Goal: Navigation & Orientation: Find specific page/section

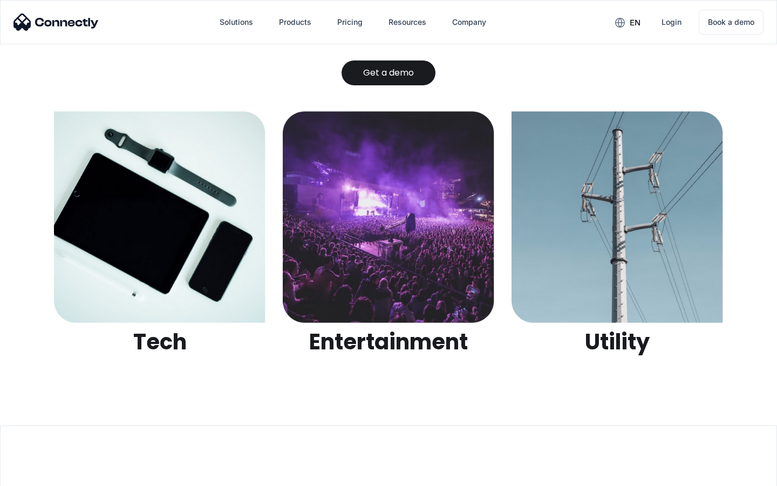
scroll to position [3406, 0]
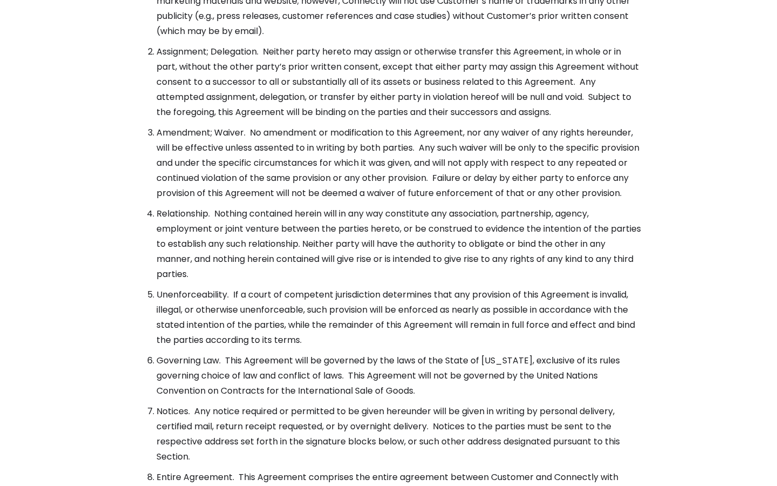
scroll to position [3925, 0]
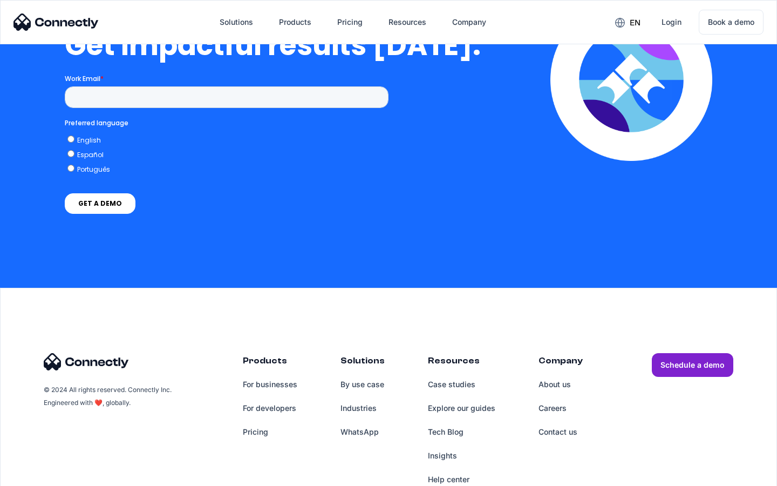
scroll to position [2372, 0]
